Goal: Task Accomplishment & Management: Complete application form

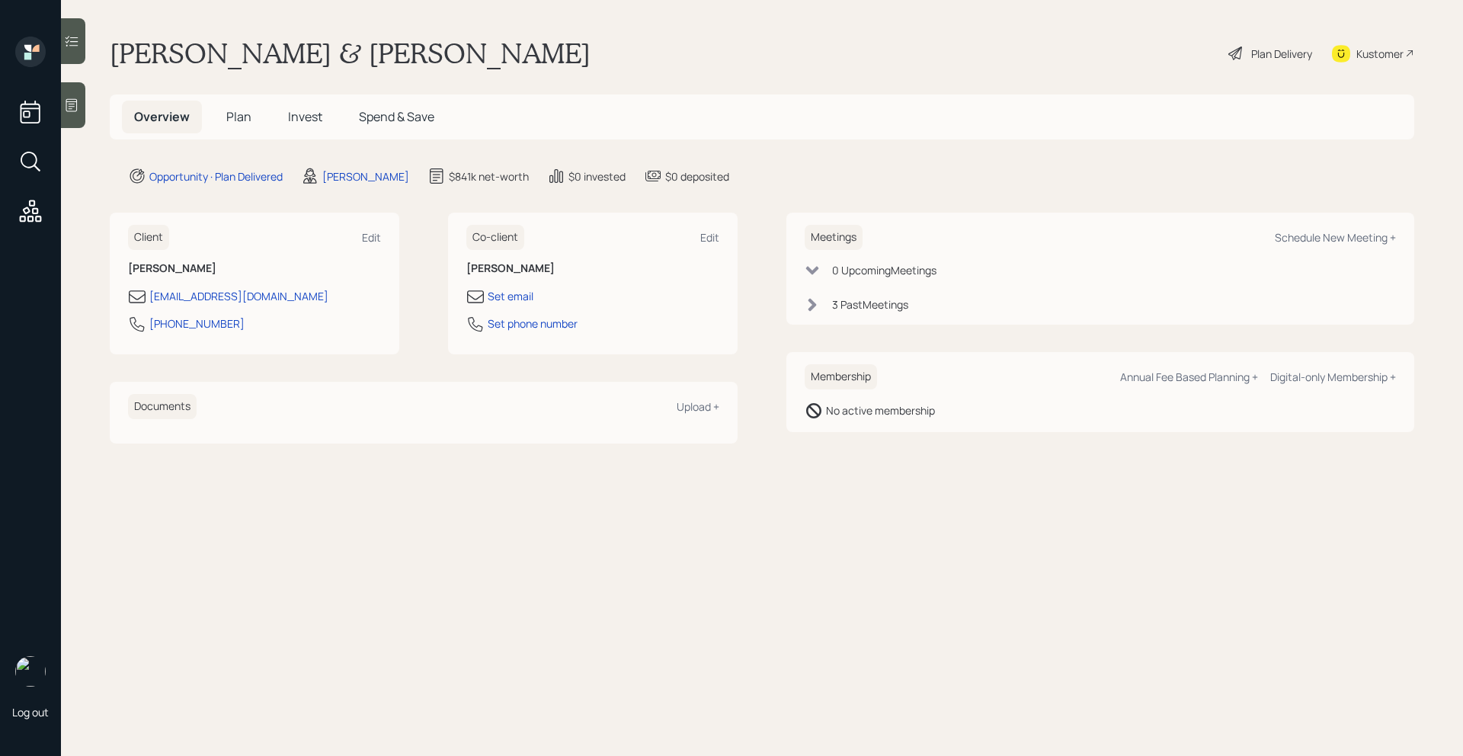
click at [310, 120] on span "Invest" at bounding box center [305, 116] width 34 height 17
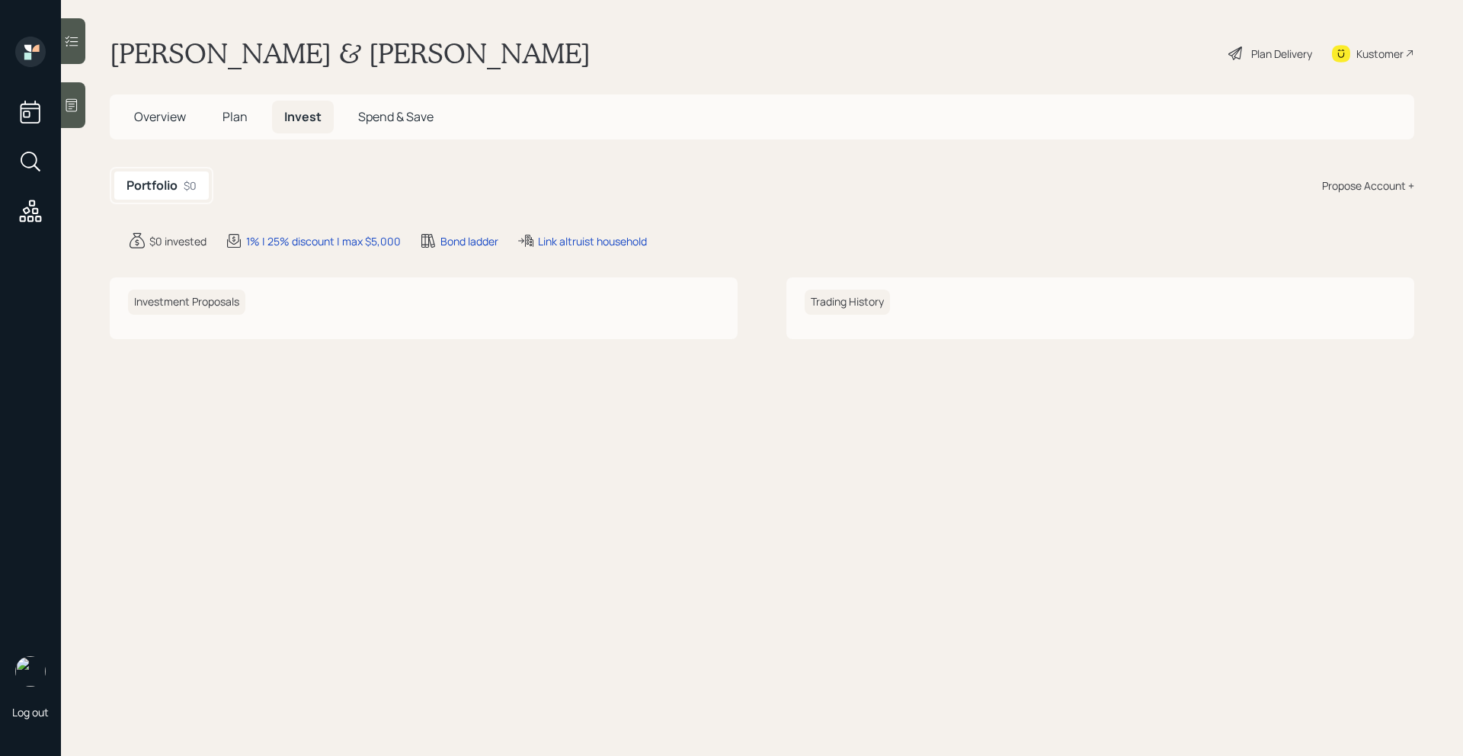
click at [232, 125] on h5 "Plan" at bounding box center [235, 117] width 50 height 33
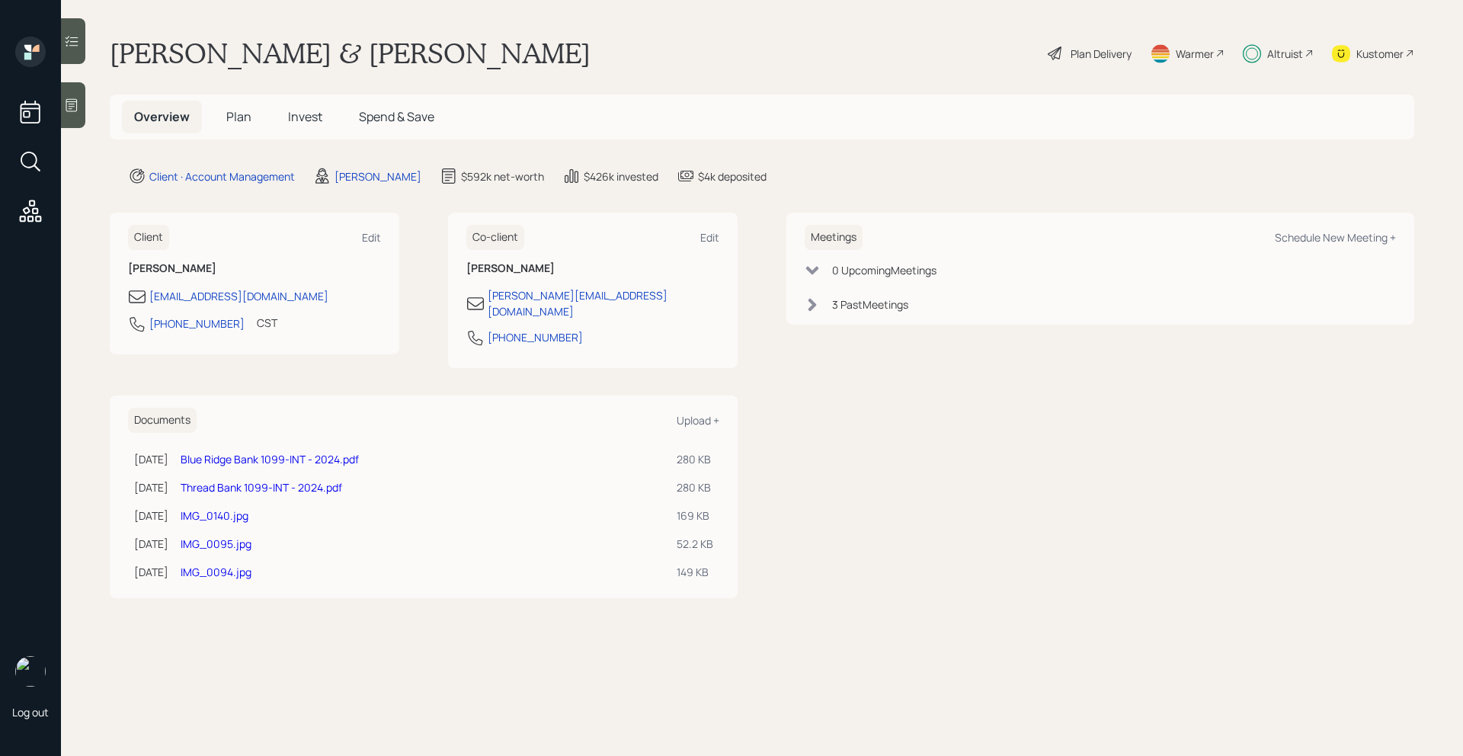
click at [1298, 52] on div "Altruist" at bounding box center [1285, 54] width 36 height 16
